Goal: Find specific page/section: Find specific page/section

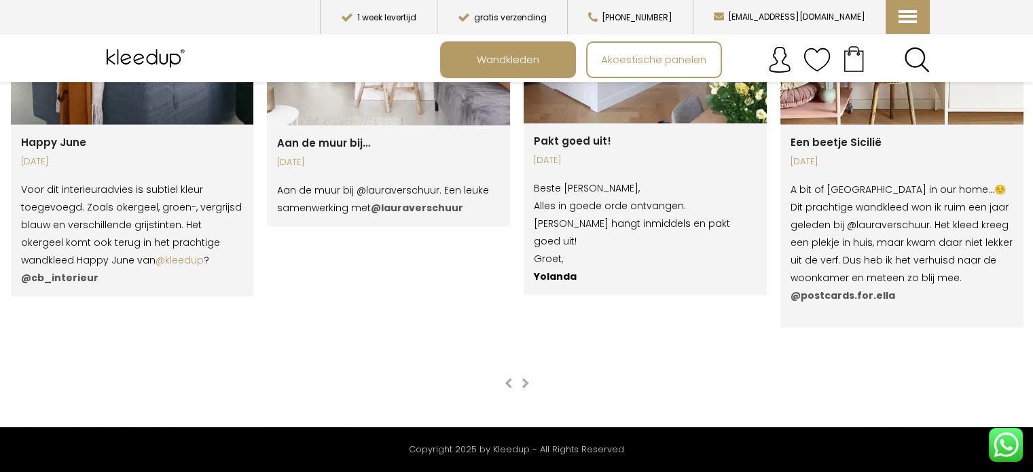
scroll to position [2420, 0]
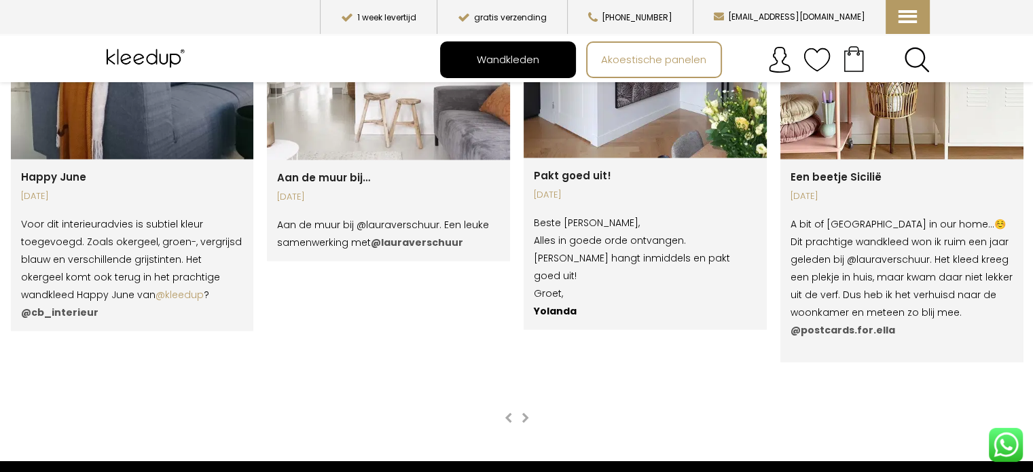
click at [513, 59] on span "Wandkleden" at bounding box center [507, 59] width 77 height 26
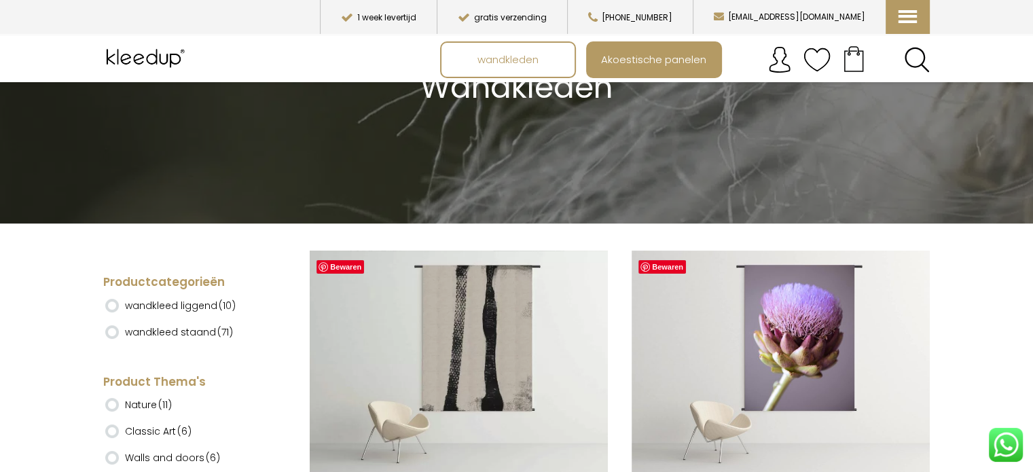
scroll to position [168, 0]
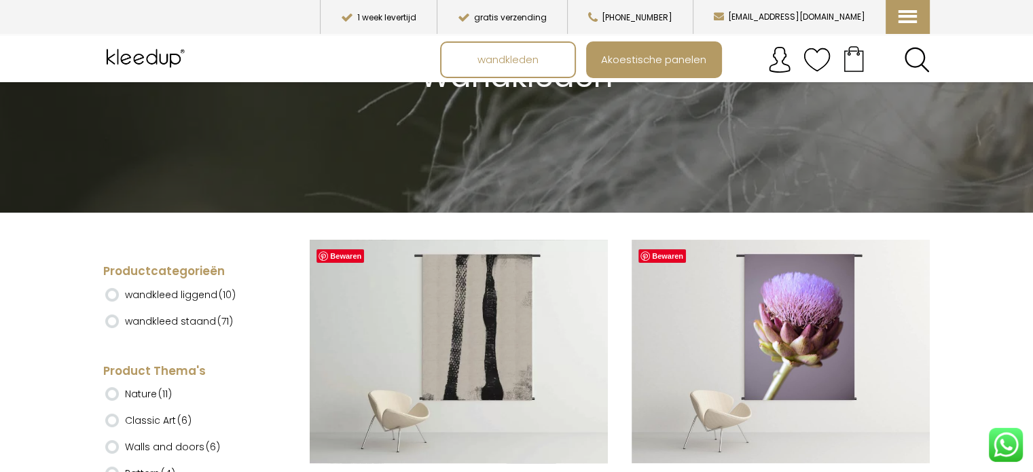
click at [141, 293] on label "wandkleed liggend (10)" at bounding box center [180, 294] width 111 height 23
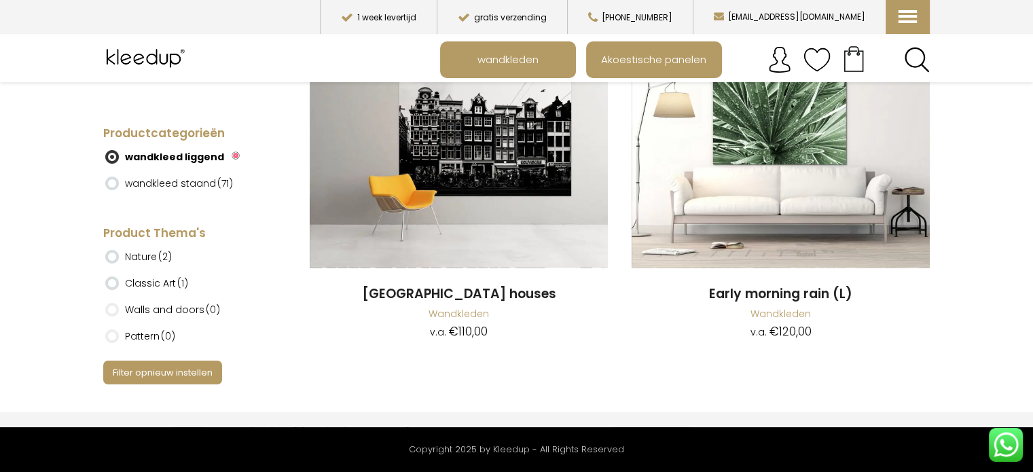
scroll to position [1469, 0]
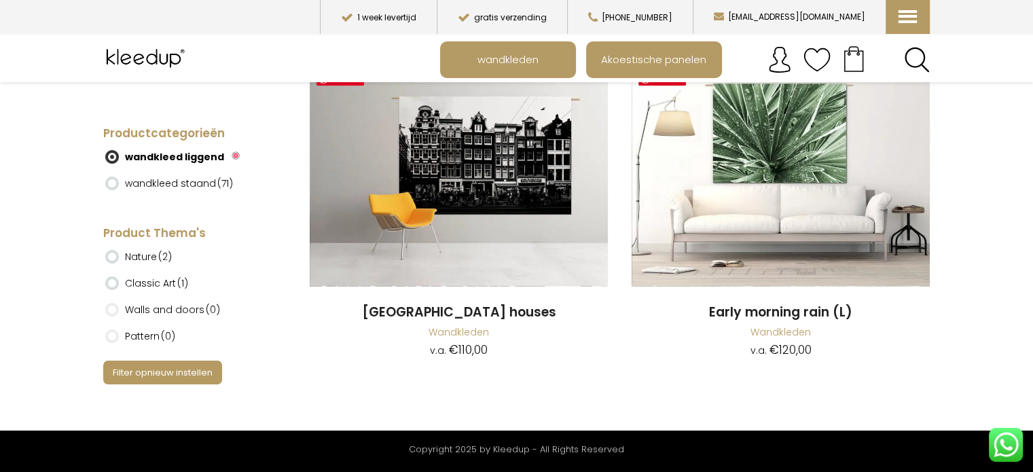
click at [111, 183] on ins at bounding box center [112, 184] width 14 height 14
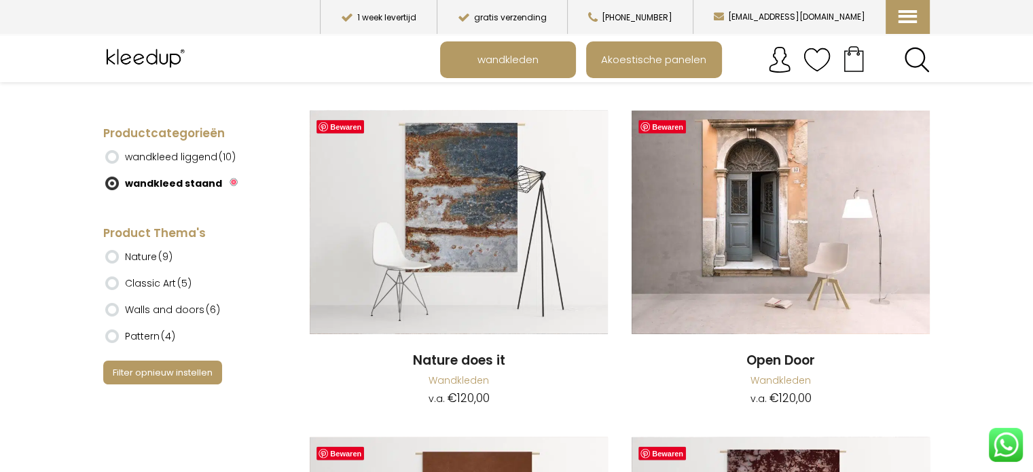
scroll to position [8293, 0]
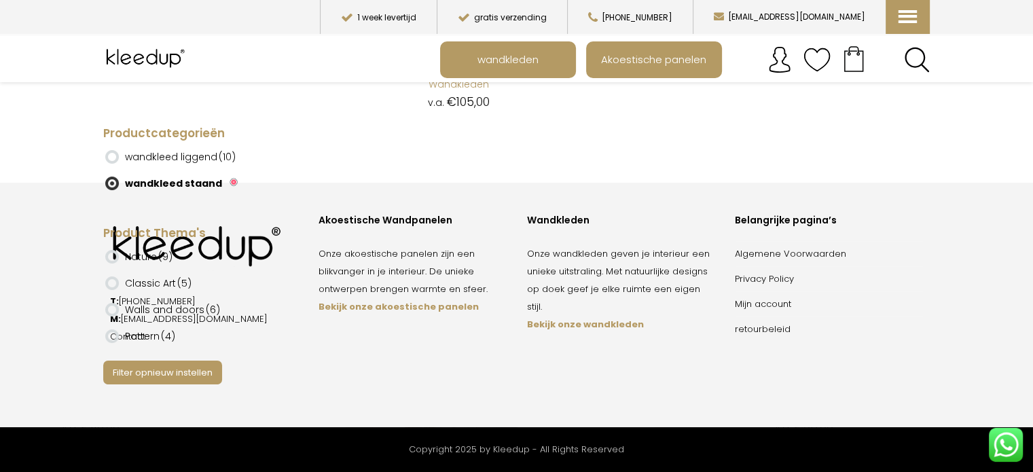
scroll to position [11878, 0]
